Goal: Transaction & Acquisition: Subscribe to service/newsletter

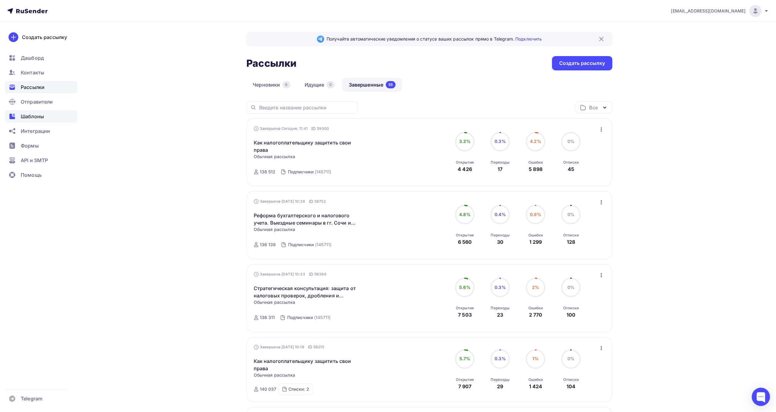
click at [34, 115] on span "Шаблоны" at bounding box center [32, 116] width 23 height 7
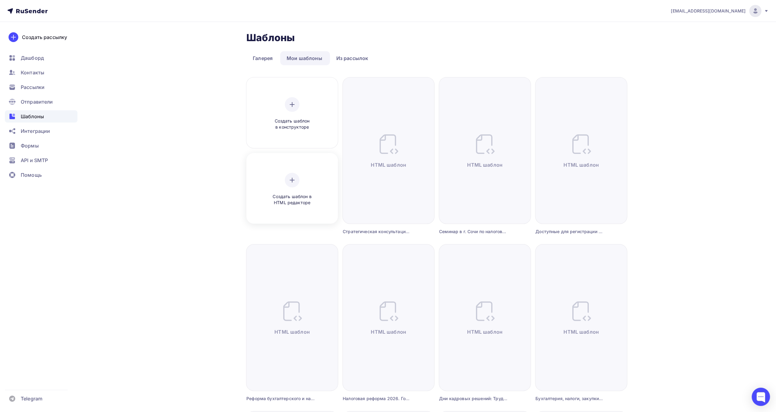
click at [306, 185] on div "Создать шаблон в HTML редакторе" at bounding box center [292, 189] width 58 height 33
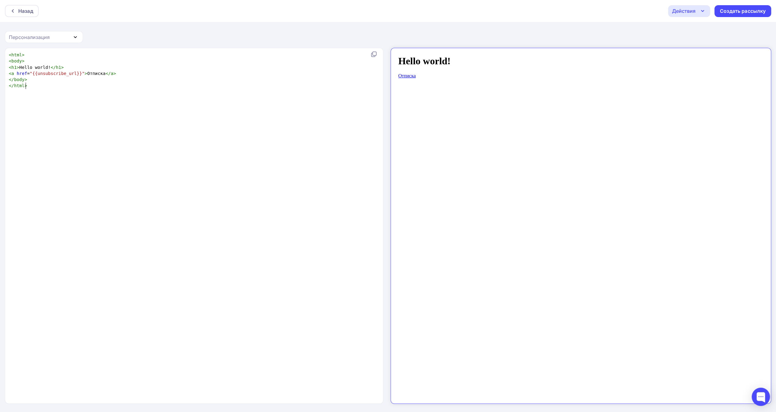
scroll to position [2, 0]
click at [239, 106] on div "xxxxxxxxxx < html > < body > < h1 > Hello world! </ h1 > < a href = "{{unsubscr…" at bounding box center [201, 234] width 386 height 366
click at [310, 80] on pre "</ body >" at bounding box center [193, 80] width 370 height 6
type textarea "<html> <body> <h1>Hello world!</h1> <a href="{{unsubscribe_url}}">Отписка</a> <…"
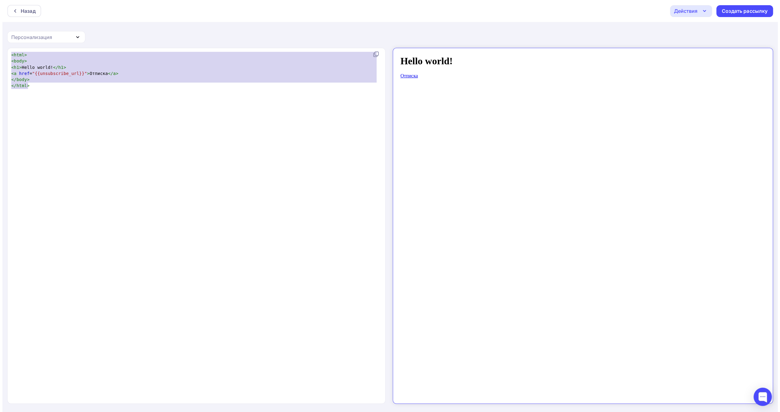
scroll to position [1316, 0]
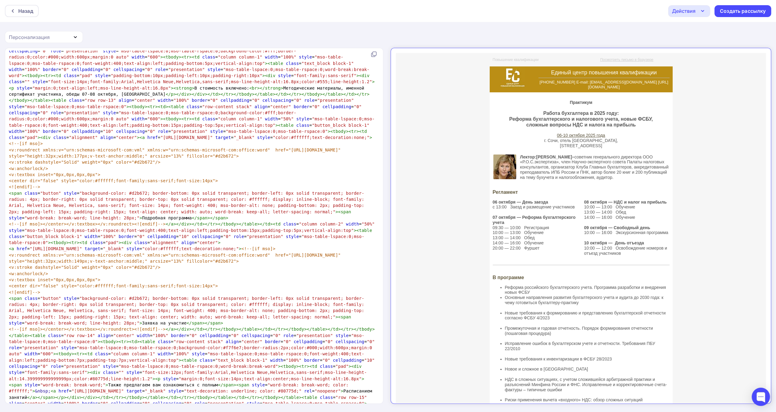
click at [702, 11] on icon "button" at bounding box center [702, 10] width 7 height 7
click at [693, 47] on div "Сохранить в Мои шаблоны" at bounding box center [720, 45] width 67 height 7
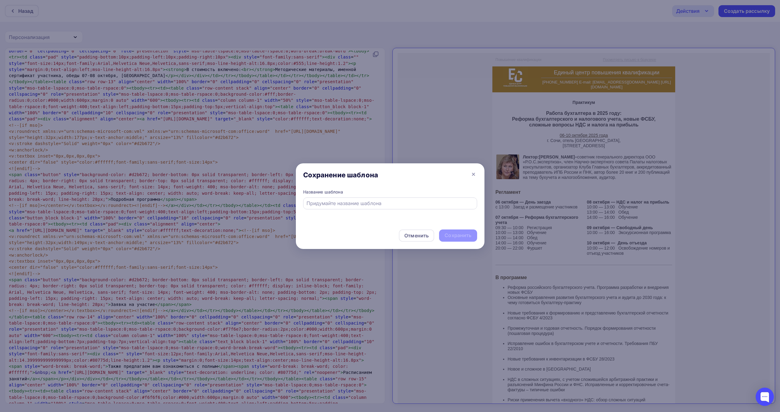
click at [377, 202] on input "text" at bounding box center [390, 203] width 167 height 7
paste input "Практикум для бухгалтеров в [GEOGRAPHIC_DATA]: Реформа бухгалтерского и налогов…"
drag, startPoint x: 452, startPoint y: 202, endPoint x: 254, endPoint y: 205, distance: 198.2
click at [249, 205] on div "Сохранение шаблона Название шаблона Практикум для бухгалтеров в [GEOGRAPHIC_DAT…" at bounding box center [390, 206] width 780 height 412
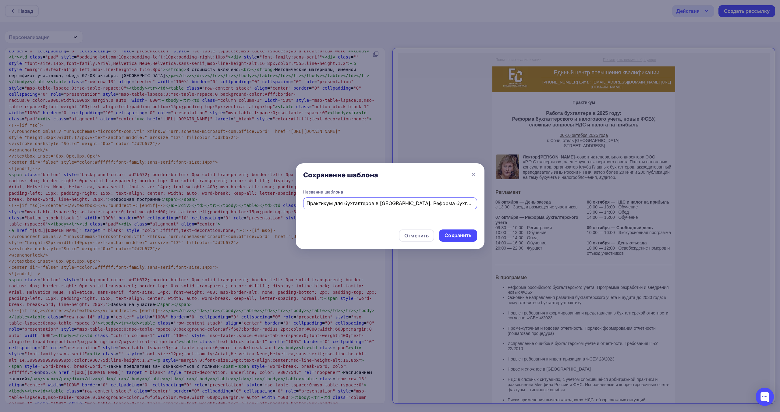
click at [322, 202] on input "Практикум для бухгалтеров в [GEOGRAPHIC_DATA]: Реформа бухгалтерского и налогов…" at bounding box center [390, 203] width 167 height 7
type input "Практикум для бухгалтеров в [GEOGRAPHIC_DATA]: Реформа бухгалтерского и налогов…"
click at [452, 235] on div "Сохранить" at bounding box center [458, 235] width 27 height 7
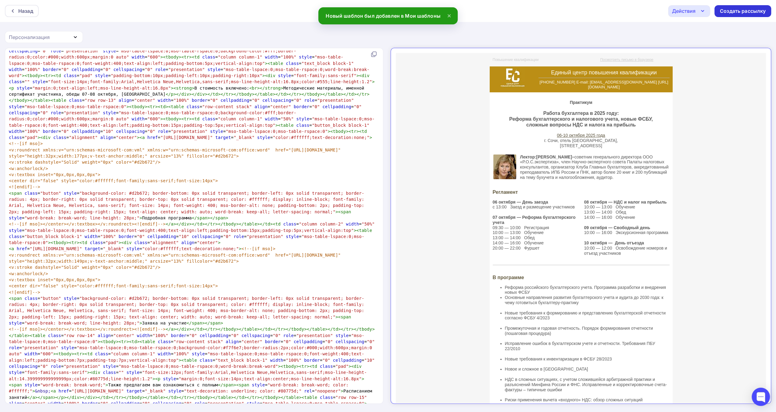
click at [739, 10] on div "Создать рассылку" at bounding box center [743, 11] width 46 height 7
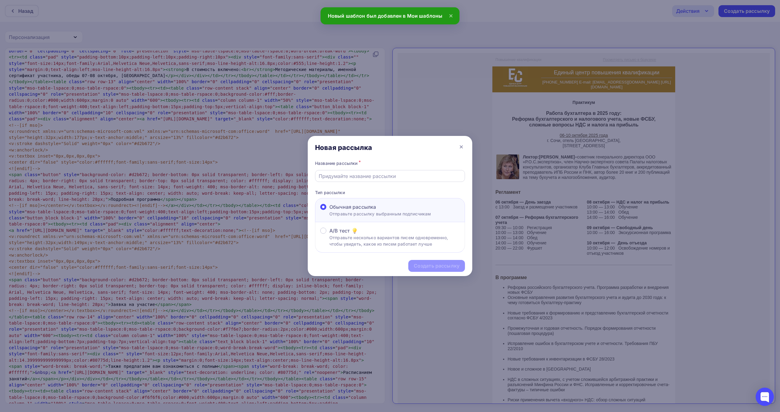
click at [404, 181] on div at bounding box center [390, 176] width 150 height 12
click at [403, 178] on input "text" at bounding box center [390, 176] width 143 height 7
paste input "Практикум для бухгалтеров в [GEOGRAPHIC_DATA]: Реформа бухгалтерского и налогов…"
type input "Практикум для бухгалтеров в [GEOGRAPHIC_DATA]: Реформа бухгалтерского и налогов…"
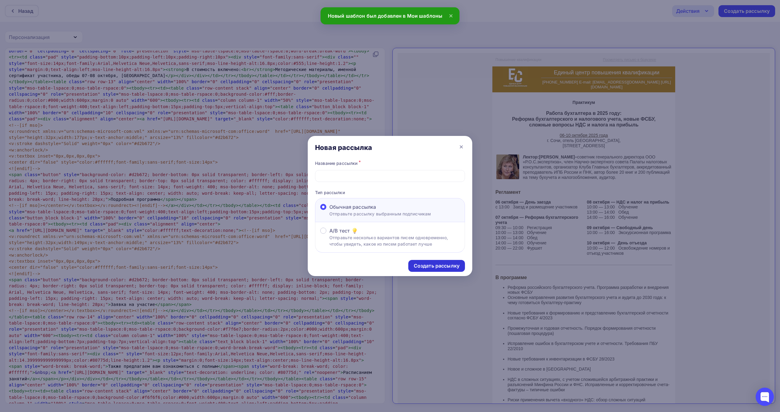
click at [423, 267] on div "Создать рассылку" at bounding box center [437, 265] width 46 height 7
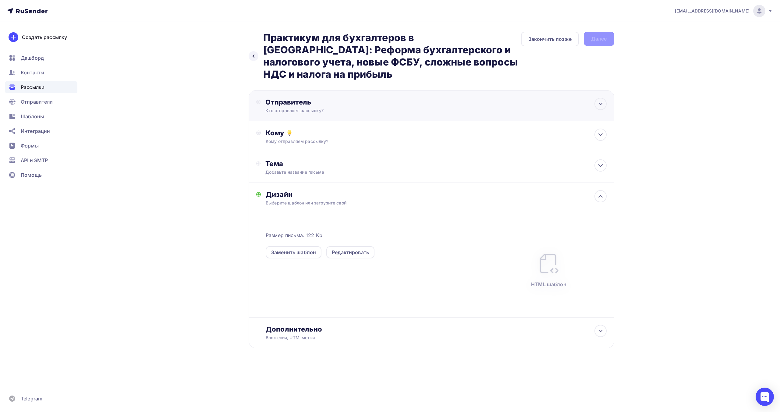
click at [360, 98] on div "Отправитель" at bounding box center [332, 102] width 132 height 9
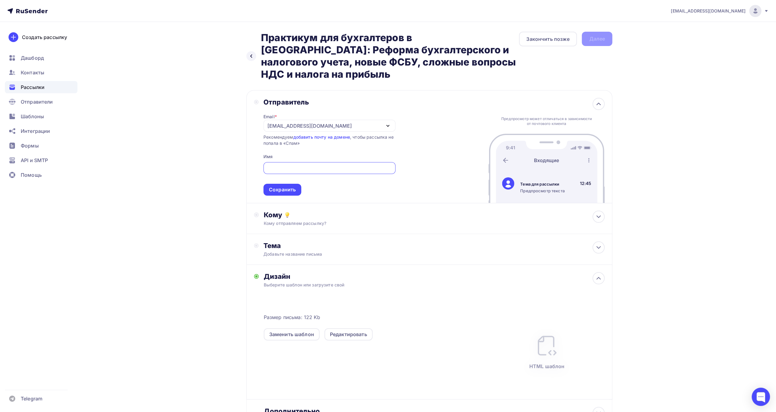
click at [344, 120] on div "[EMAIL_ADDRESS][DOMAIN_NAME]" at bounding box center [329, 126] width 132 height 12
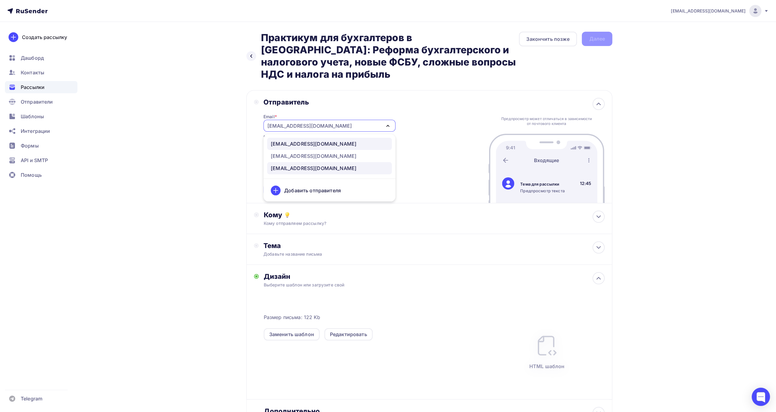
click at [329, 140] on div "[EMAIL_ADDRESS][DOMAIN_NAME]" at bounding box center [329, 143] width 117 height 7
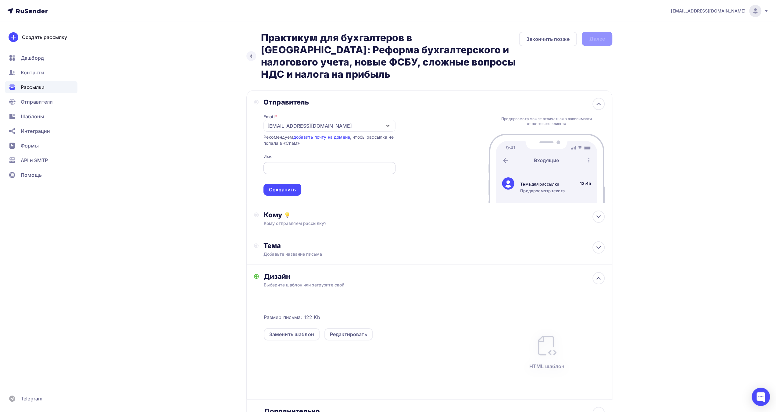
click at [322, 165] on input "text" at bounding box center [329, 168] width 125 height 7
type input "ЕЦПК"
click at [293, 186] on div "Сохранить" at bounding box center [282, 189] width 27 height 7
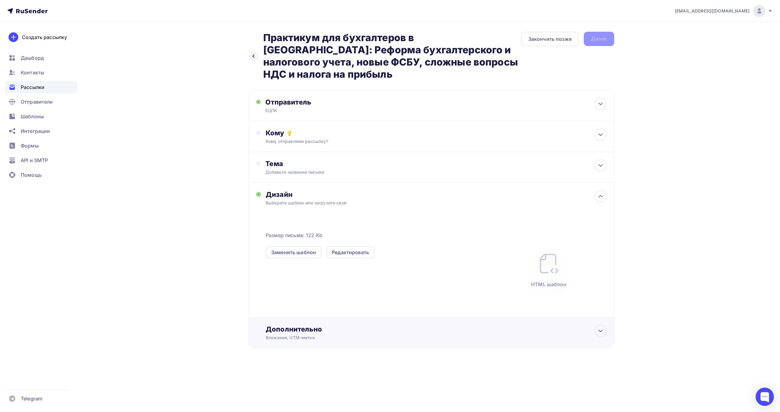
click at [315, 325] on div "Дополнительно" at bounding box center [436, 329] width 341 height 9
type input "к"
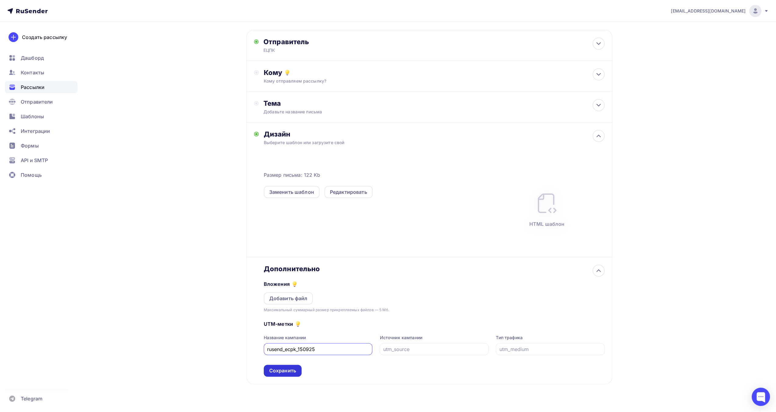
type input "rusend_ecpk_150925"
click at [294, 367] on div "Сохранить" at bounding box center [282, 370] width 27 height 7
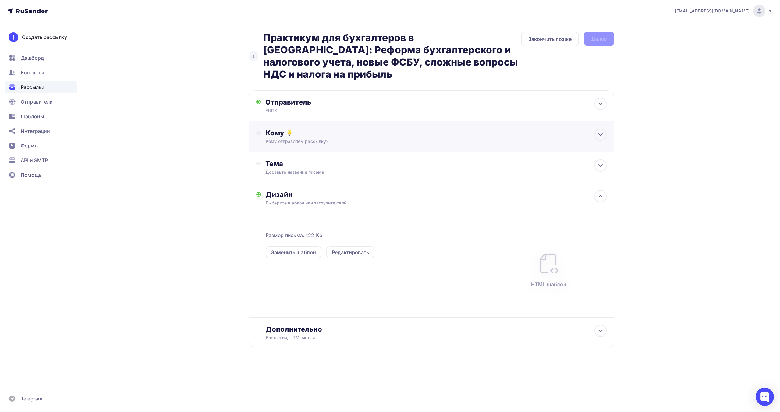
click at [484, 129] on div "Кому" at bounding box center [436, 133] width 341 height 9
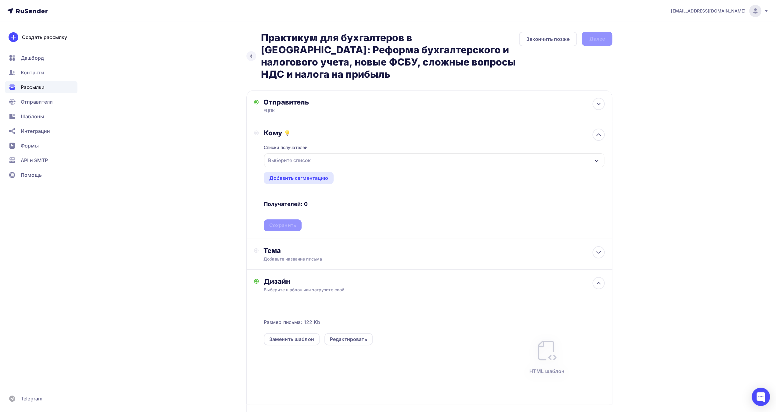
click at [317, 153] on div "Выберите список" at bounding box center [434, 160] width 340 height 14
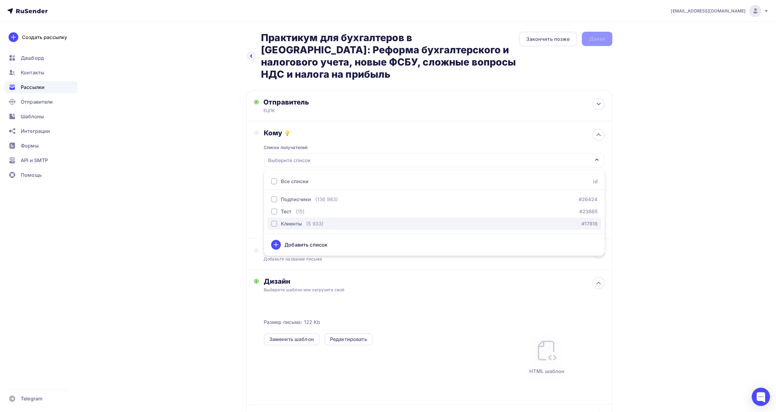
click at [274, 221] on div "button" at bounding box center [274, 224] width 6 height 6
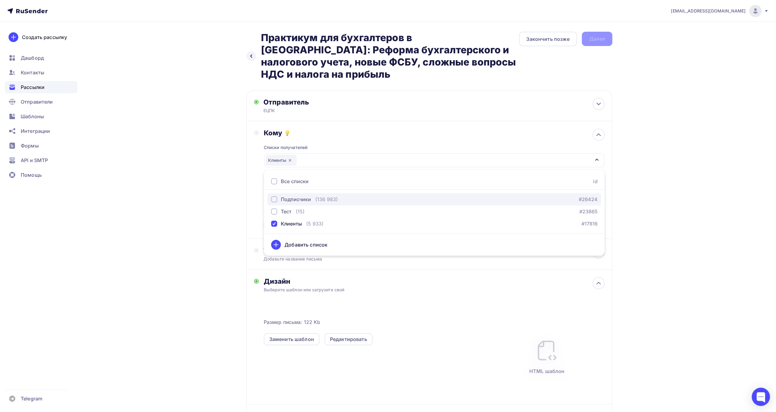
click at [275, 196] on div "button" at bounding box center [274, 199] width 6 height 6
click at [237, 180] on div "Назад Практикум для бухгалтеров в [GEOGRAPHIC_DATA]: Реформа бухгалтерского и н…" at bounding box center [388, 248] width 500 height 453
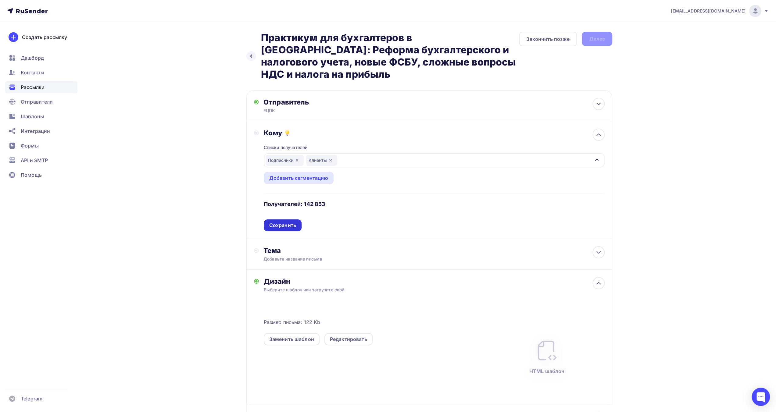
click at [284, 222] on div "Сохранить" at bounding box center [282, 225] width 27 height 7
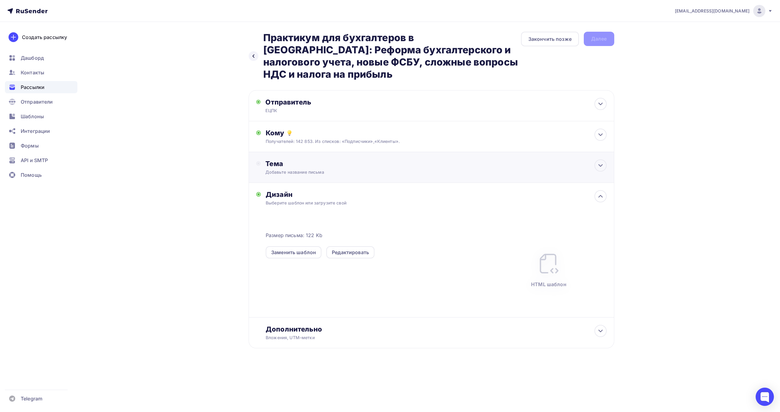
click at [365, 169] on div "Добавьте название письма" at bounding box center [320, 172] width 109 height 6
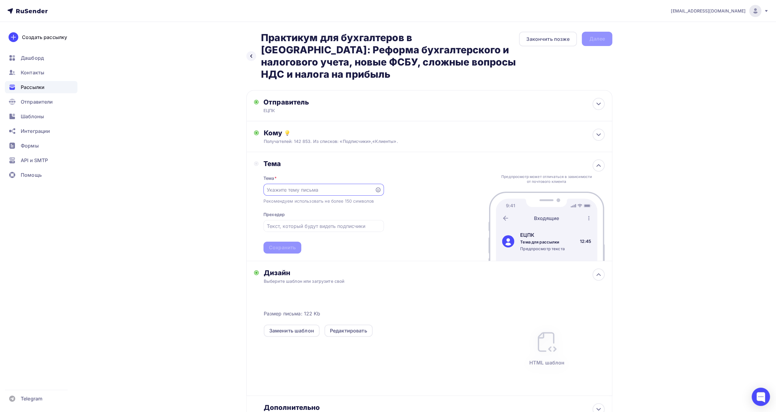
paste input "Практикум для бухгалтеров в [GEOGRAPHIC_DATA]: Реформа бухгалтерского и налогов…"
type input "Практикум для бухгалтеров в [GEOGRAPHIC_DATA]: Реформа бухгалтерского и налогов…"
click at [306, 223] on input "text" at bounding box center [323, 226] width 113 height 7
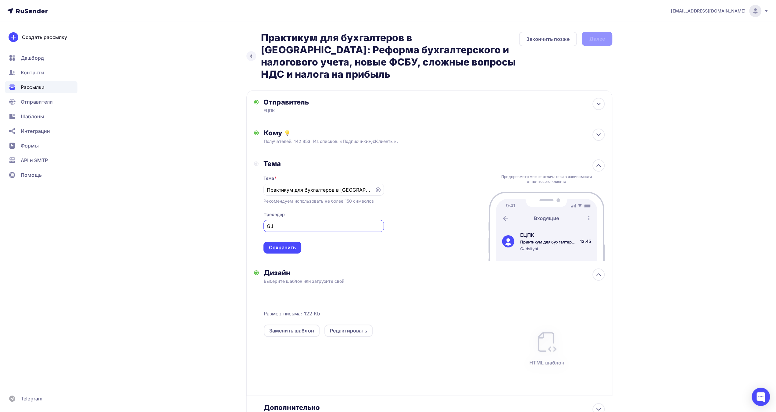
type input "G"
type input "Повышение квалификации"
click at [282, 244] on div "Сохранить" at bounding box center [282, 247] width 27 height 7
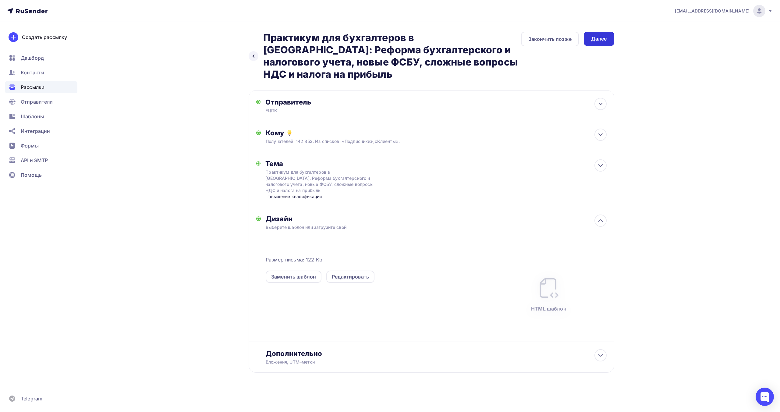
click at [599, 42] on div "Далее" at bounding box center [599, 38] width 16 height 7
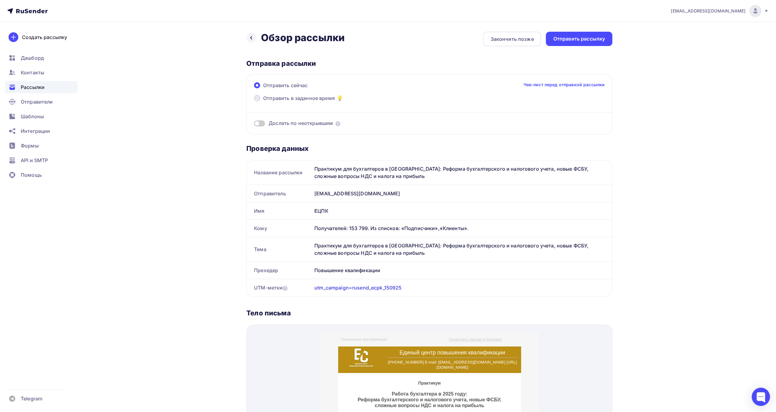
click at [285, 97] on span "Отправить в заданное время" at bounding box center [299, 98] width 72 height 7
click at [263, 102] on input "Отправить в заданное время" at bounding box center [263, 102] width 0 height 0
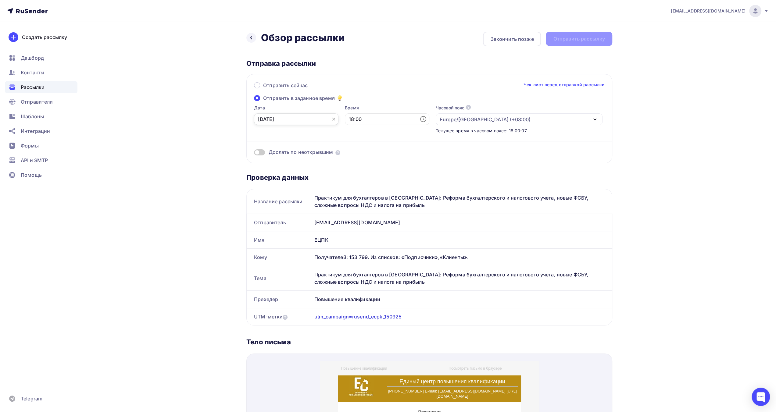
click at [306, 119] on input "[DATE]" at bounding box center [296, 119] width 84 height 12
click at [264, 183] on div "15" at bounding box center [263, 181] width 10 height 5
type input "[DATE]"
click at [355, 119] on input "18:00" at bounding box center [387, 119] width 84 height 12
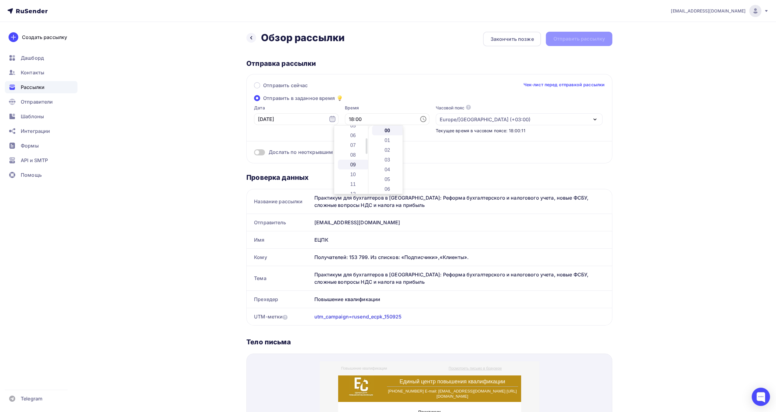
click at [355, 164] on li "09" at bounding box center [353, 165] width 31 height 10
type input "09:00"
click at [479, 147] on div "Дослать по неоткрывшим" at bounding box center [429, 145] width 351 height 22
click at [567, 40] on div "Отправить рассылку" at bounding box center [579, 38] width 52 height 7
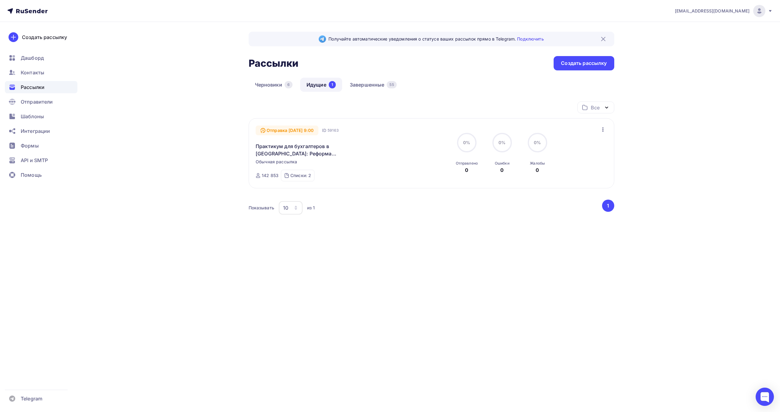
drag, startPoint x: 191, startPoint y: 185, endPoint x: 250, endPoint y: 116, distance: 91.1
click at [189, 183] on div "Получайте автоматические уведомления о статусе ваших рассылок прямо в Telegram.…" at bounding box center [391, 149] width 500 height 255
